Goal: Find specific page/section: Find specific page/section

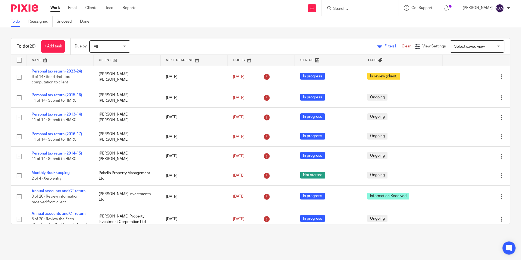
scroll to position [252, 0]
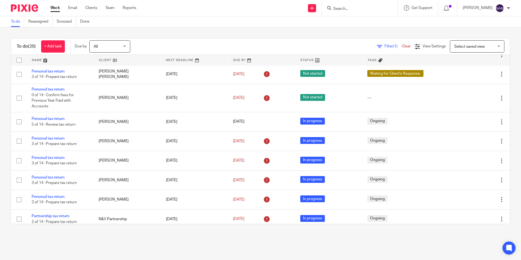
click at [347, 12] on div at bounding box center [360, 8] width 76 height 16
click at [333, 7] on input "Search" at bounding box center [357, 9] width 49 height 5
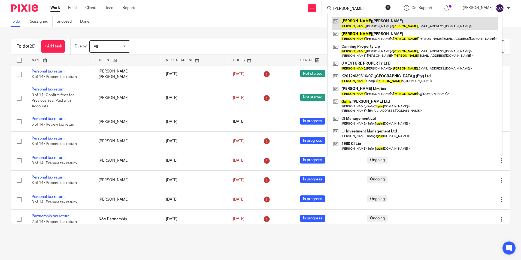
type input "[PERSON_NAME]"
click at [346, 24] on link at bounding box center [414, 23] width 166 height 13
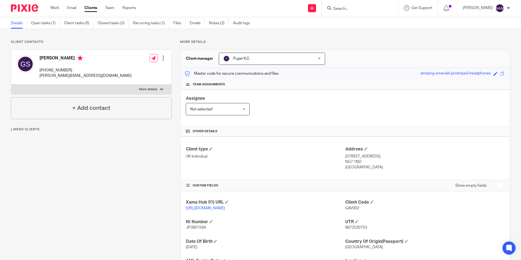
scroll to position [27, 0]
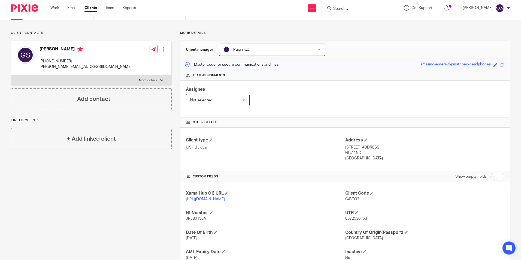
click at [30, 12] on div at bounding box center [22, 8] width 45 height 16
click at [31, 7] on img at bounding box center [24, 7] width 27 height 7
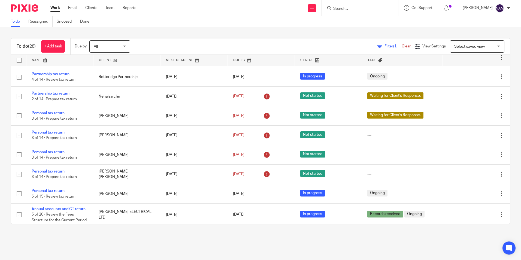
scroll to position [416, 0]
